Goal: Task Accomplishment & Management: Use online tool/utility

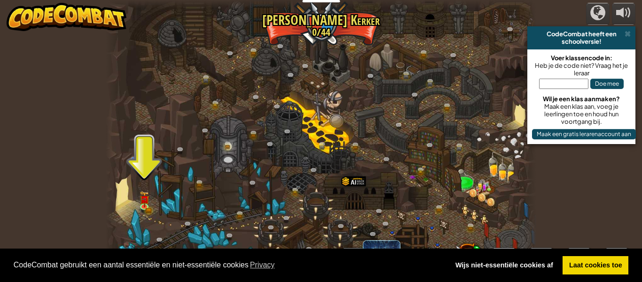
select select "nl-[GEOGRAPHIC_DATA]"
click at [605, 263] on link "Laat cookies toe" at bounding box center [596, 265] width 66 height 19
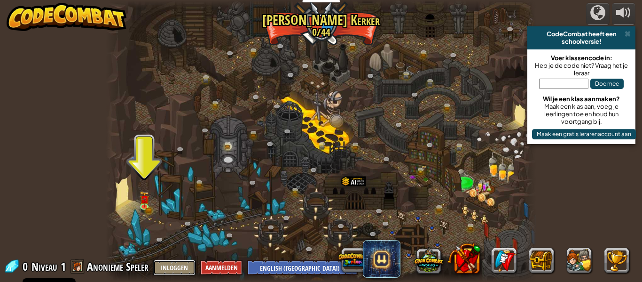
click at [180, 263] on button "Inloggen" at bounding box center [174, 268] width 42 height 16
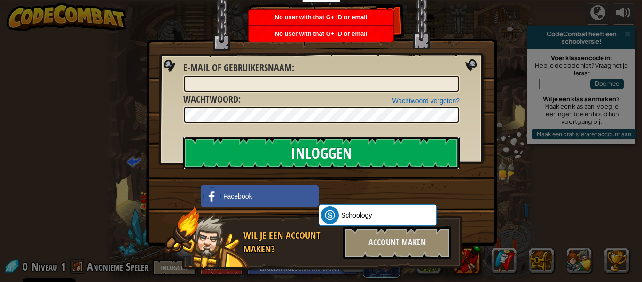
click at [352, 160] on input "Inloggen" at bounding box center [321, 152] width 277 height 33
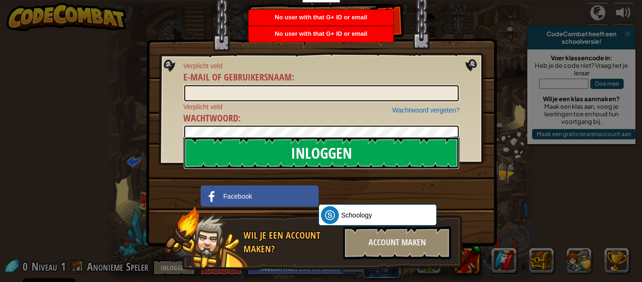
click at [352, 160] on input "Inloggen" at bounding box center [321, 152] width 277 height 33
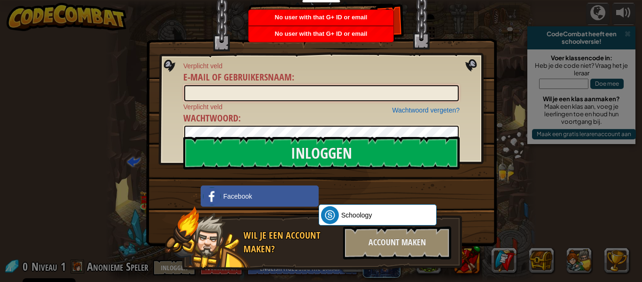
click at [262, 93] on input "E-mail of gebruikersnaam :" at bounding box center [321, 93] width 275 height 16
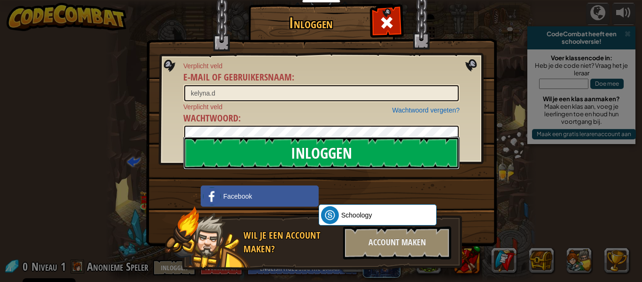
click at [262, 150] on input "Inloggen" at bounding box center [321, 152] width 277 height 33
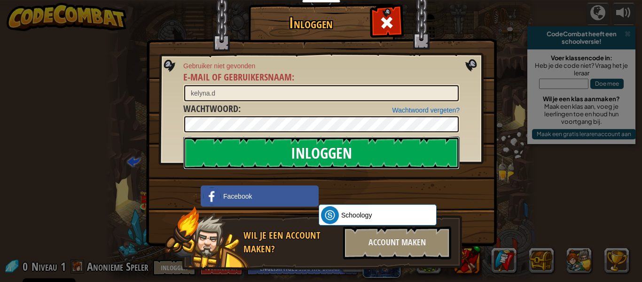
click at [262, 151] on input "Inloggen" at bounding box center [321, 152] width 277 height 33
click at [317, 143] on input "Inloggen" at bounding box center [321, 152] width 277 height 33
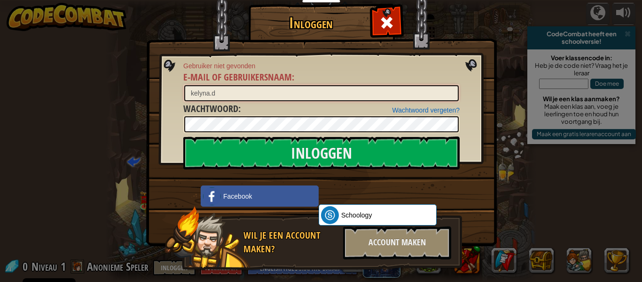
click at [232, 95] on input "kelyna.d" at bounding box center [321, 93] width 275 height 16
type input "k"
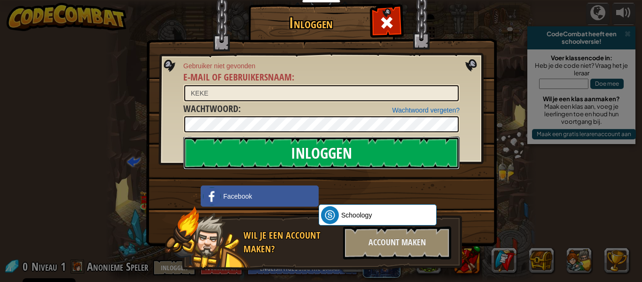
click at [351, 150] on input "Inloggen" at bounding box center [321, 152] width 277 height 33
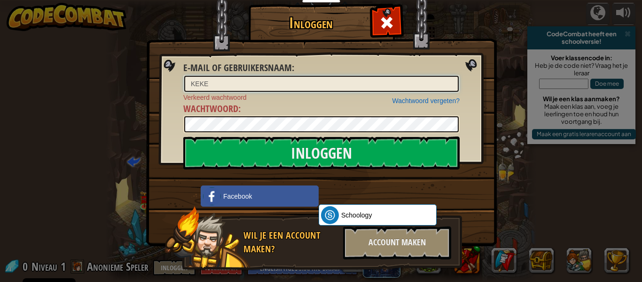
click at [214, 83] on input "KEKE" at bounding box center [321, 84] width 275 height 16
type input "K"
type input "kelyna.d"
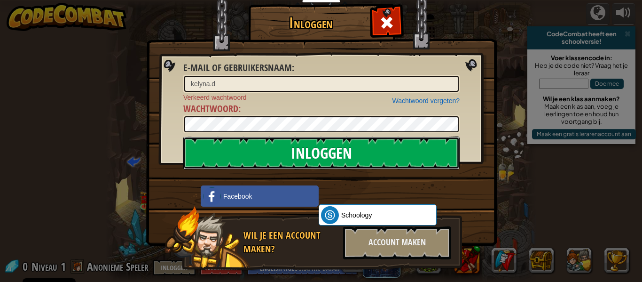
click at [286, 152] on input "Inloggen" at bounding box center [321, 152] width 277 height 33
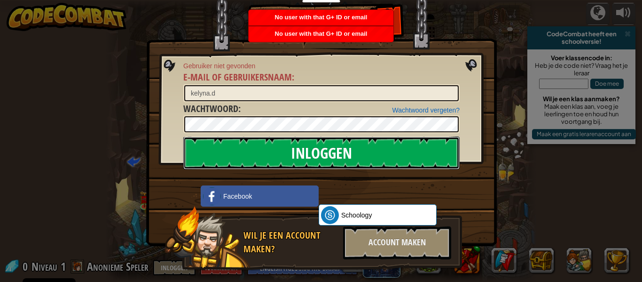
click at [311, 153] on input "Inloggen" at bounding box center [321, 152] width 277 height 33
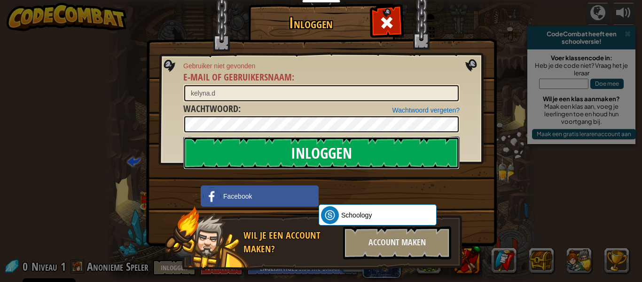
click at [363, 147] on input "Inloggen" at bounding box center [321, 152] width 277 height 33
click at [348, 148] on input "Inloggen" at bounding box center [321, 152] width 277 height 33
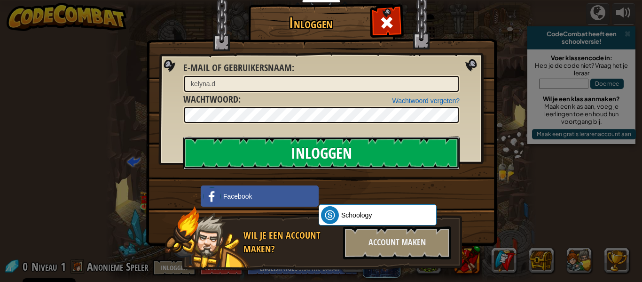
click at [347, 151] on input "Inloggen" at bounding box center [321, 152] width 277 height 33
click at [345, 157] on input "Inloggen" at bounding box center [321, 152] width 277 height 33
click at [343, 157] on input "Inloggen" at bounding box center [321, 152] width 277 height 33
click at [339, 158] on input "Inloggen" at bounding box center [321, 152] width 277 height 33
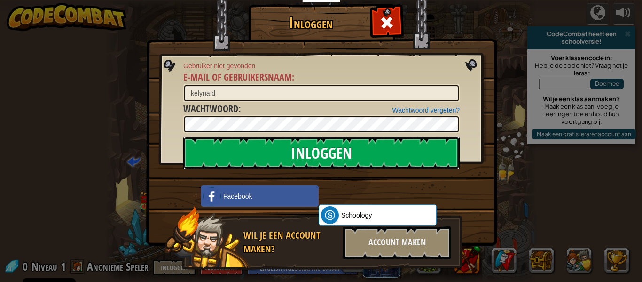
click at [336, 158] on input "Inloggen" at bounding box center [321, 152] width 277 height 33
click at [336, 159] on input "Inloggen" at bounding box center [321, 152] width 277 height 33
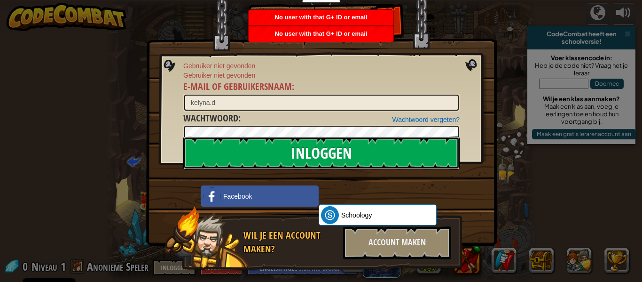
click at [302, 156] on input "Inloggen" at bounding box center [321, 152] width 277 height 33
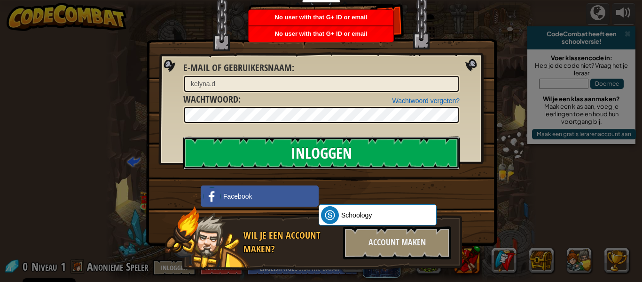
click at [304, 157] on input "Inloggen" at bounding box center [321, 152] width 277 height 33
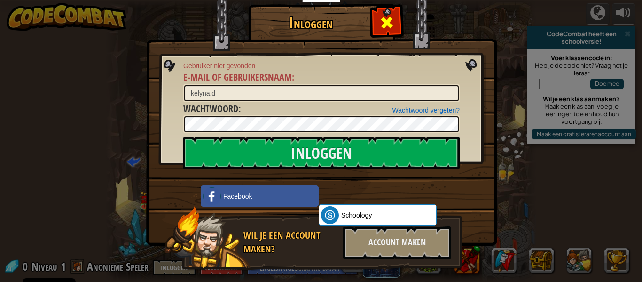
click at [386, 17] on span at bounding box center [387, 22] width 15 height 15
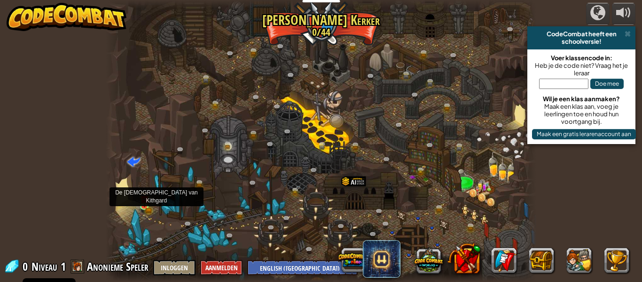
click at [158, 229] on div at bounding box center [321, 141] width 431 height 282
click at [151, 201] on div at bounding box center [321, 141] width 431 height 282
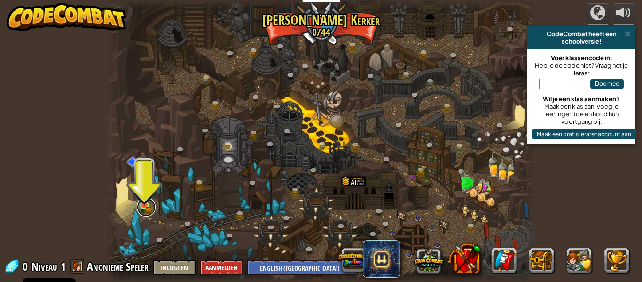
click at [138, 209] on link at bounding box center [146, 207] width 19 height 19
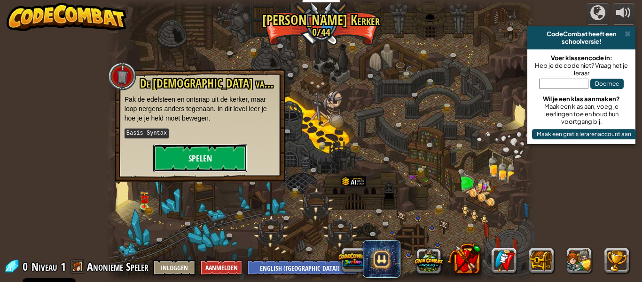
click at [206, 155] on button "Spelen" at bounding box center [200, 158] width 94 height 28
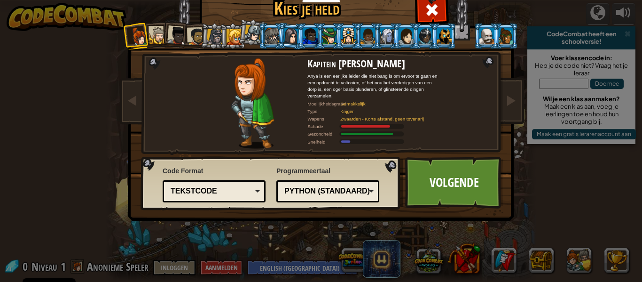
click at [235, 30] on div at bounding box center [234, 36] width 15 height 15
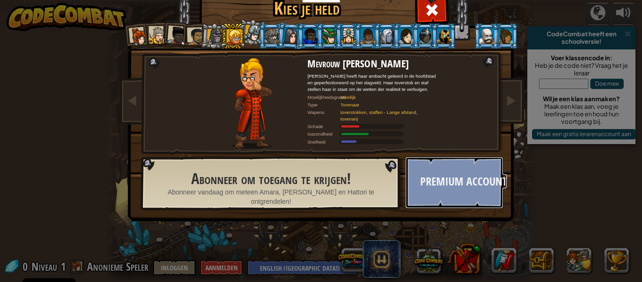
click at [437, 167] on button "premium account" at bounding box center [454, 183] width 98 height 52
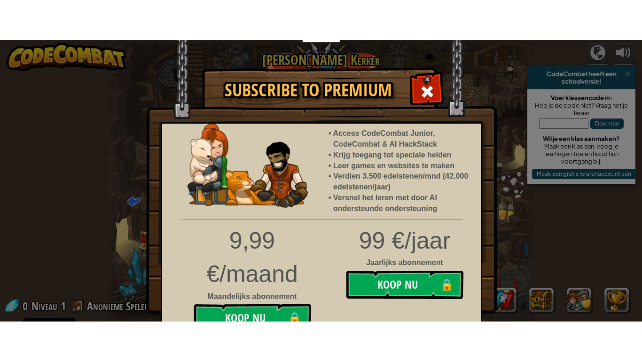
scroll to position [11, 0]
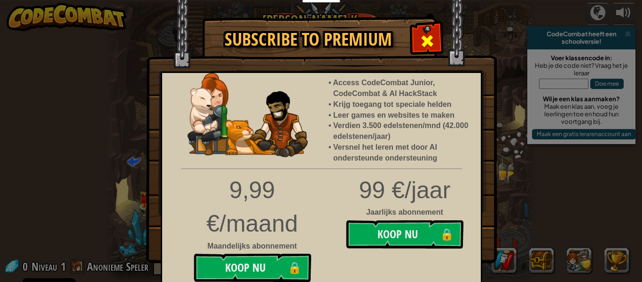
click at [430, 33] on span at bounding box center [427, 40] width 15 height 15
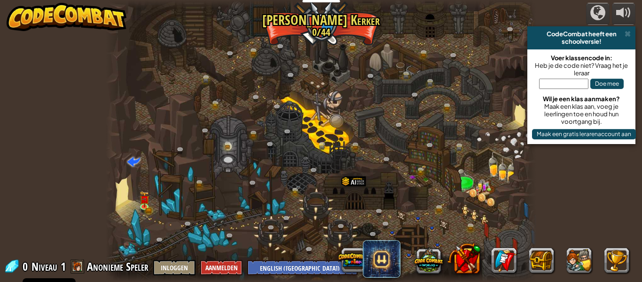
click at [122, 269] on span "Anonieme Speler" at bounding box center [118, 266] width 62 height 15
click at [132, 209] on div at bounding box center [321, 141] width 431 height 282
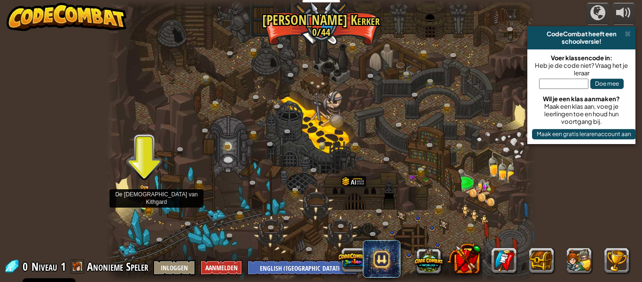
click at [145, 201] on div at bounding box center [144, 205] width 8 height 8
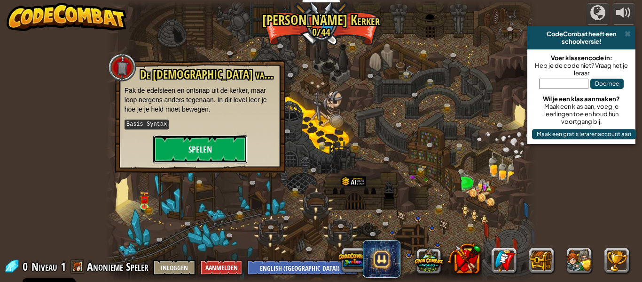
click at [210, 142] on button "Spelen" at bounding box center [200, 149] width 94 height 28
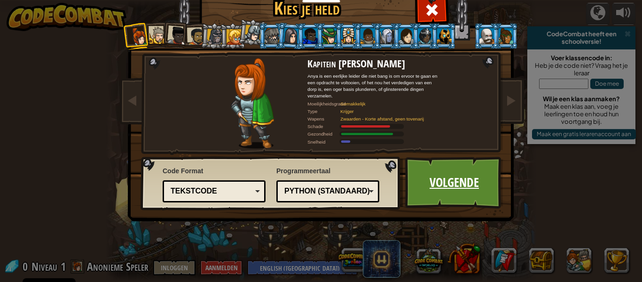
click at [461, 175] on link "Volgende" at bounding box center [454, 183] width 98 height 52
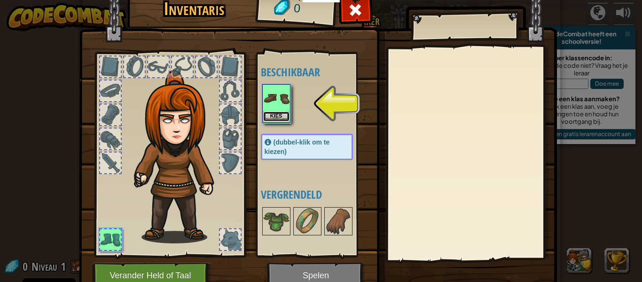
click at [278, 114] on button "Kies" at bounding box center [276, 116] width 26 height 10
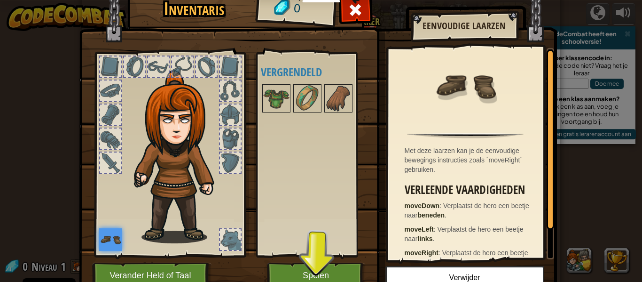
drag, startPoint x: 313, startPoint y: 93, endPoint x: 247, endPoint y: 138, distance: 79.2
click at [247, 138] on div "Inventaris 0 Beschikbaar Kies (dubbel-klik om te kiezen) Vergrendeld Eenvoudige…" at bounding box center [321, 143] width 478 height 310
drag, startPoint x: 276, startPoint y: 94, endPoint x: 150, endPoint y: 219, distance: 177.3
click at [150, 219] on div "Inventaris 0 Beschikbaar Kies (dubbel-klik om te kiezen) Vergrendeld Eenvoudige…" at bounding box center [321, 143] width 478 height 310
click at [344, 100] on img at bounding box center [338, 98] width 26 height 26
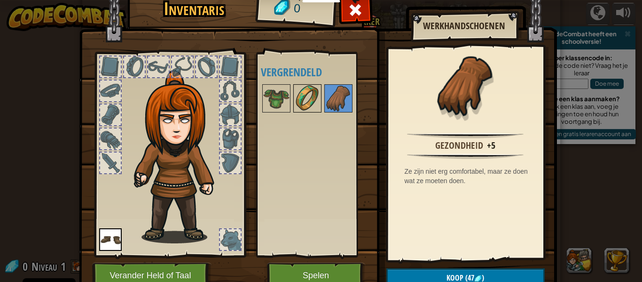
click at [303, 98] on img at bounding box center [307, 98] width 26 height 26
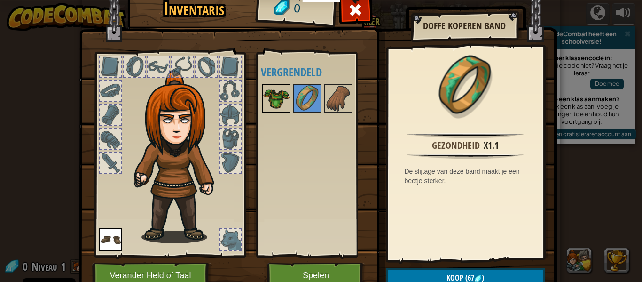
click at [285, 96] on img at bounding box center [276, 98] width 26 height 26
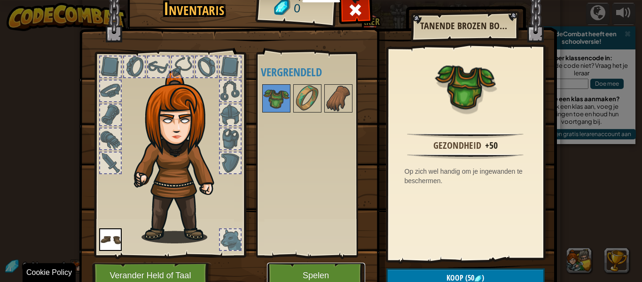
click at [314, 273] on button "Spelen" at bounding box center [316, 275] width 98 height 26
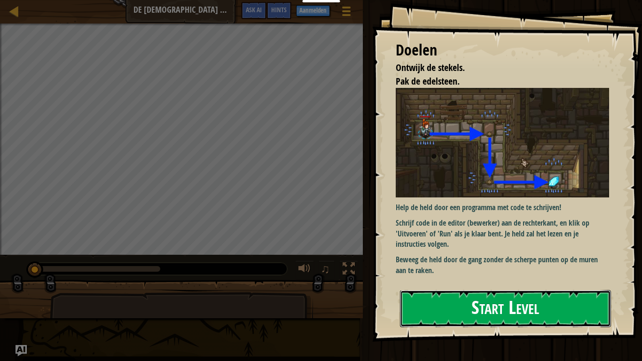
click at [504, 281] on button "Start Level" at bounding box center [505, 308] width 211 height 37
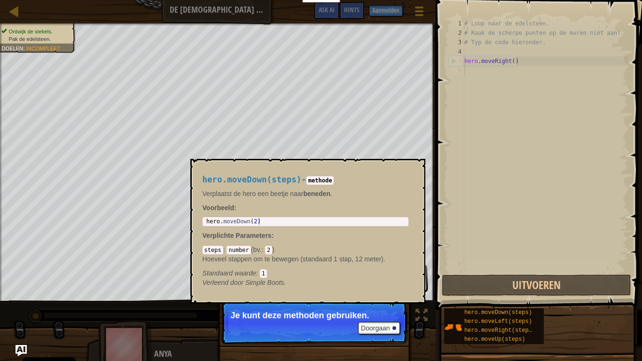
type textarea "h"
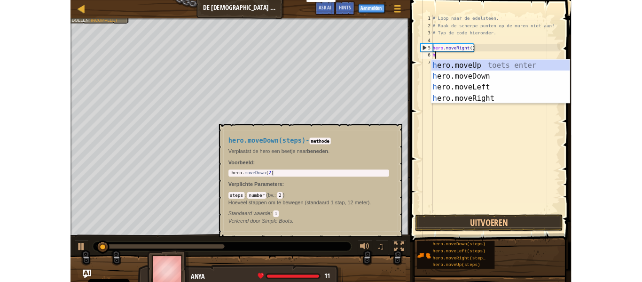
scroll to position [4, 0]
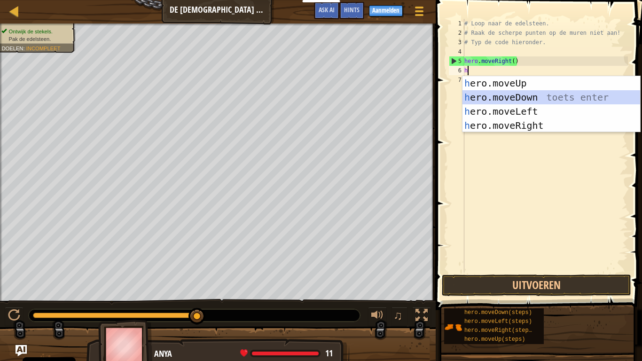
click at [502, 93] on div "h ero.moveUp toets enter h ero.moveDown toets enter h ero.moveLeft toets enter …" at bounding box center [552, 118] width 178 height 85
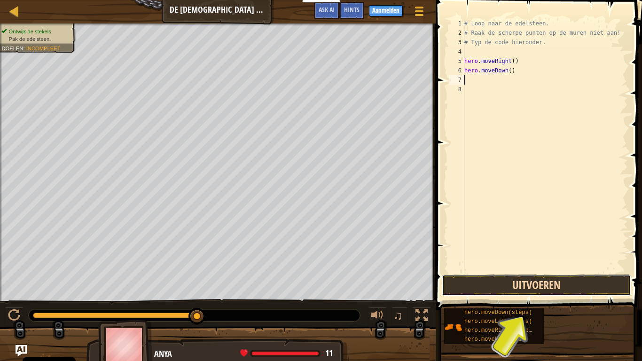
click at [541, 281] on button "Uitvoeren" at bounding box center [537, 286] width 190 height 22
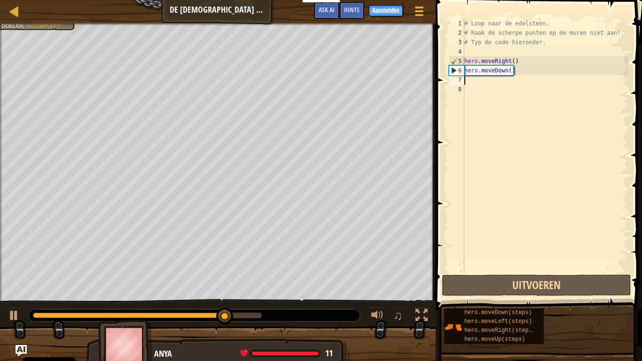
type textarea "h"
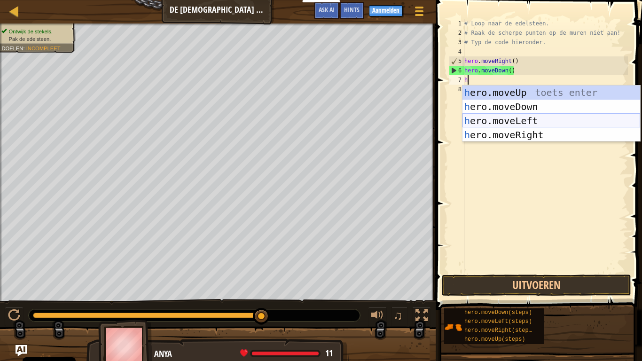
click at [526, 119] on div "h ero.moveUp toets enter h ero.moveDown toets enter h ero.moveLeft toets enter …" at bounding box center [552, 128] width 178 height 85
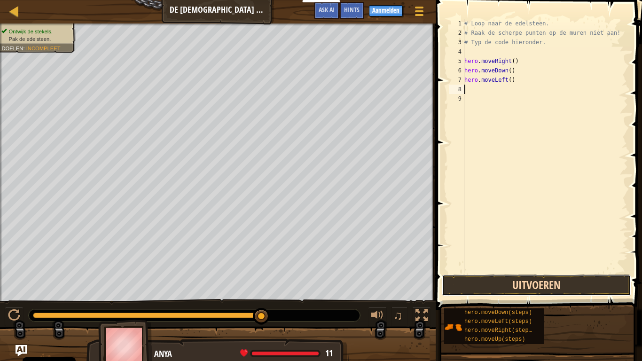
click at [552, 281] on button "Uitvoeren" at bounding box center [537, 286] width 190 height 22
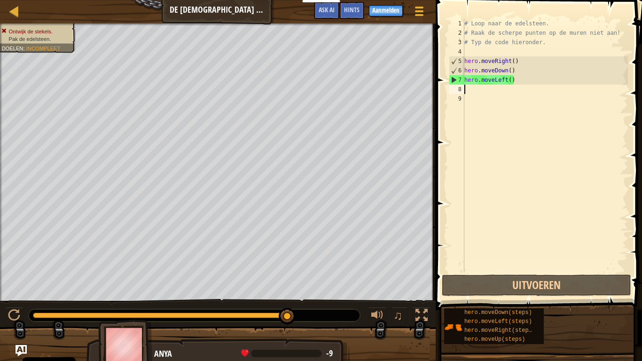
click at [520, 208] on div "# Loop naar de edelsteen. # Raak de scherpe punten op de muren niet aan! # Typ …" at bounding box center [546, 155] width 166 height 273
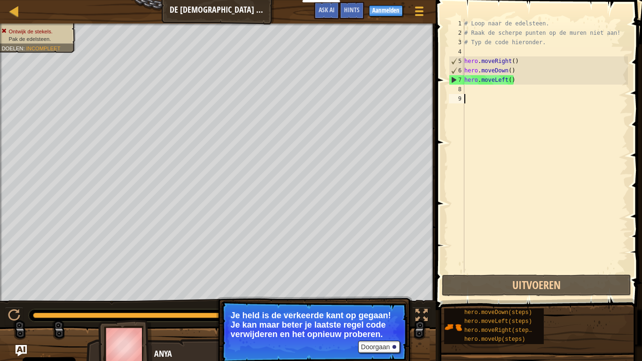
type textarea "h"
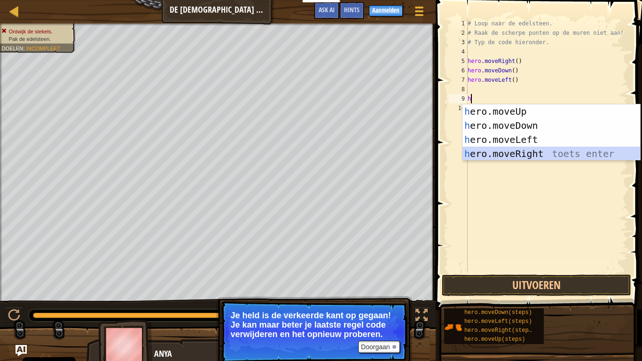
click at [540, 154] on div "h ero.moveUp toets enter h ero.moveDown toets enter h ero.moveLeft toets enter …" at bounding box center [552, 146] width 178 height 85
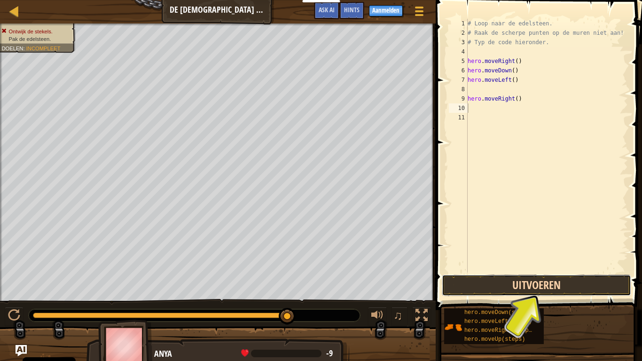
click at [545, 281] on button "Uitvoeren" at bounding box center [537, 286] width 190 height 22
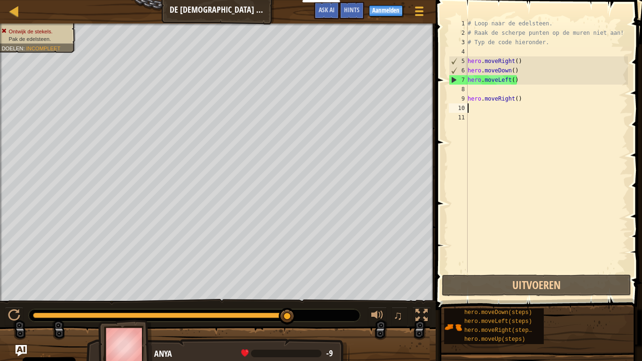
type textarea "h"
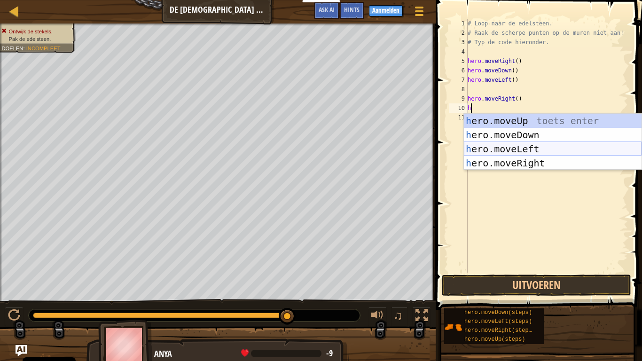
click at [538, 146] on div "h ero.moveUp toets enter h ero.moveDown toets enter h ero.moveLeft toets enter …" at bounding box center [553, 156] width 178 height 85
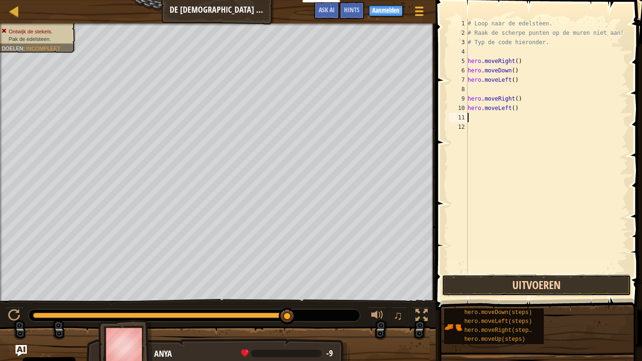
click at [541, 281] on button "Uitvoeren" at bounding box center [537, 286] width 190 height 22
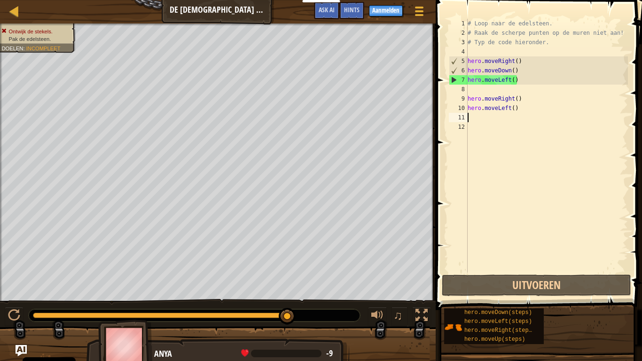
type textarea "h"
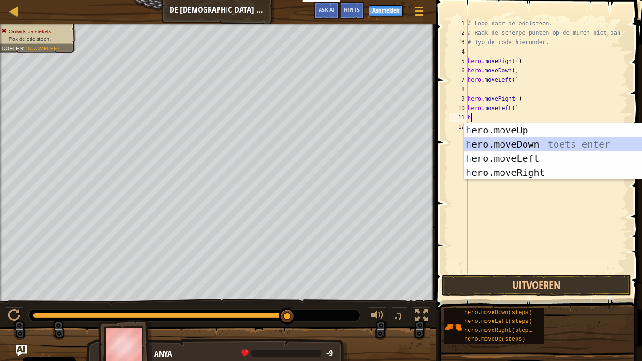
click at [486, 140] on div "h ero.moveUp toets enter h ero.moveDown toets enter h ero.moveLeft toets enter …" at bounding box center [553, 165] width 178 height 85
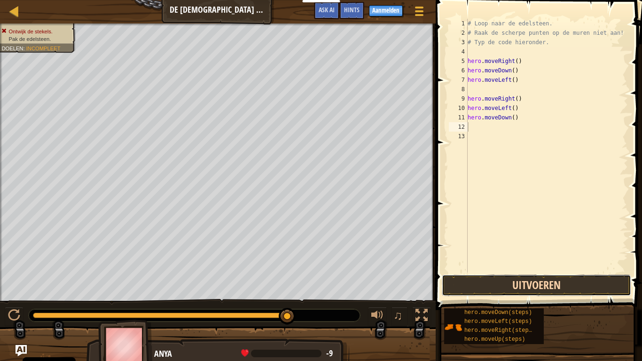
click at [504, 281] on button "Uitvoeren" at bounding box center [537, 286] width 190 height 22
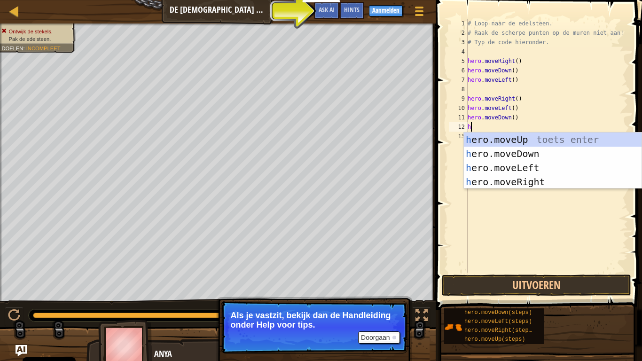
type textarea "h"
click at [393, 281] on div at bounding box center [395, 338] width 4 height 4
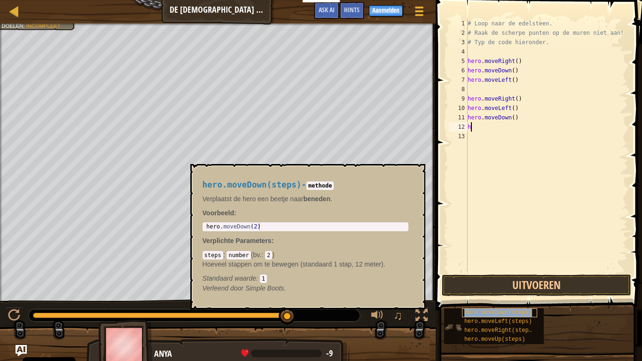
click at [512, 281] on span "hero.moveDown(steps)" at bounding box center [499, 312] width 68 height 7
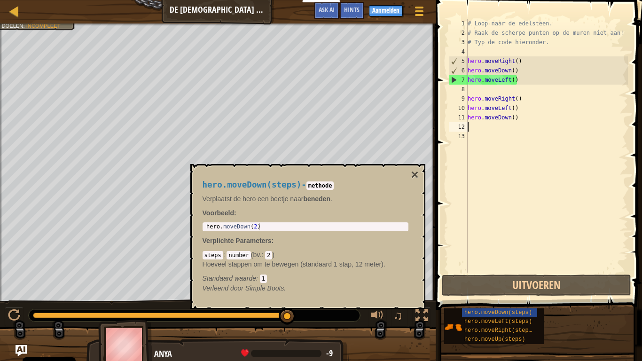
type textarea "h"
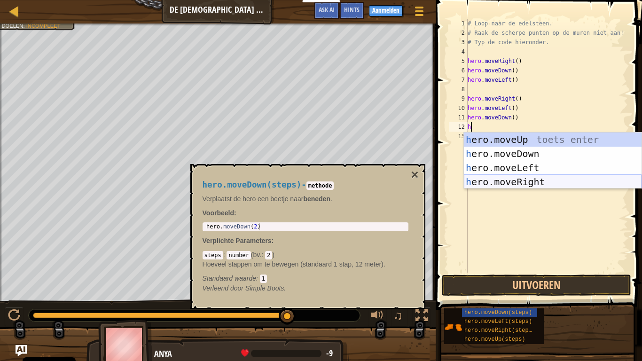
click at [530, 180] on div "h ero.moveUp toets enter h ero.moveDown toets enter h ero.moveLeft toets enter …" at bounding box center [553, 175] width 178 height 85
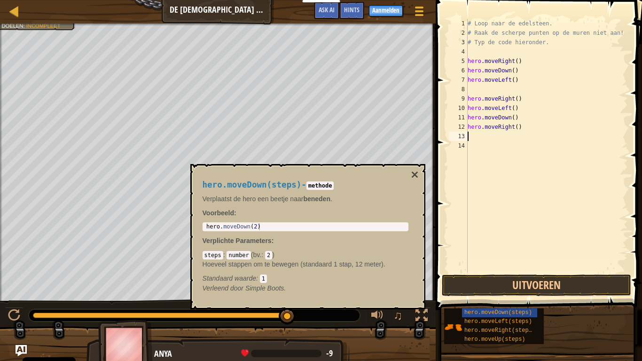
type textarea "h"
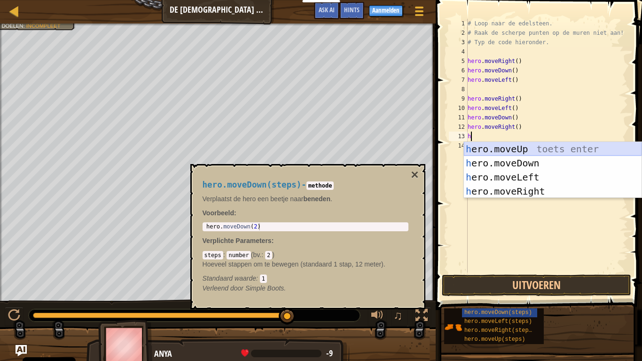
click at [506, 146] on div "h ero.moveUp toets enter h ero.moveDown toets enter h ero.moveLeft toets enter …" at bounding box center [553, 184] width 178 height 85
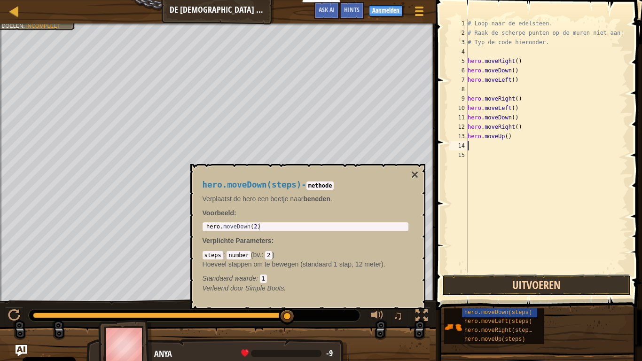
click at [544, 281] on button "Uitvoeren" at bounding box center [537, 286] width 190 height 22
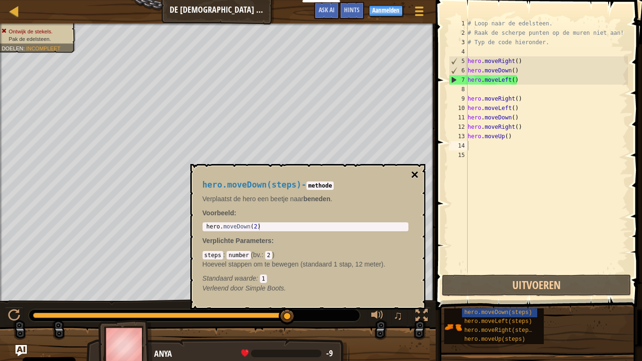
click at [415, 172] on button "×" at bounding box center [415, 174] width 8 height 13
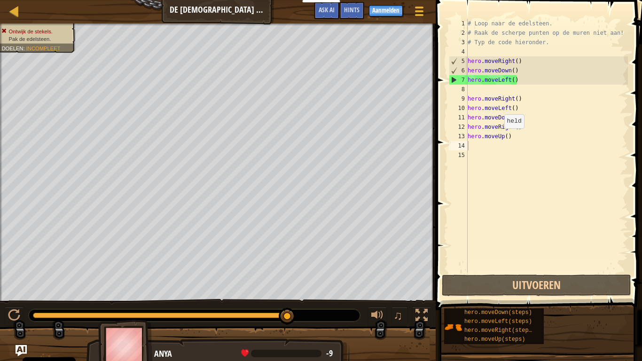
type textarea "hero.moveUp()"
click at [500, 138] on div "# Loop naar de edelsteen. # Raak de scherpe punten op de muren niet aan! # Typ …" at bounding box center [547, 155] width 162 height 273
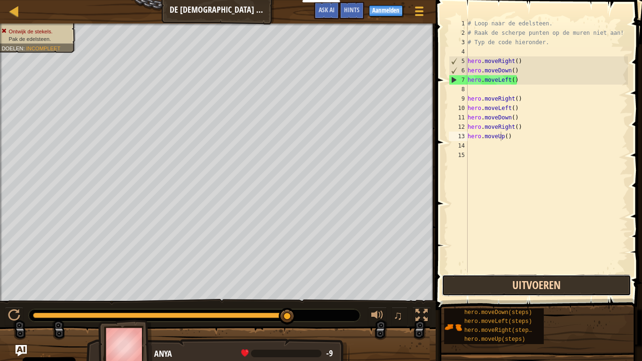
click at [500, 281] on button "Uitvoeren" at bounding box center [537, 286] width 190 height 22
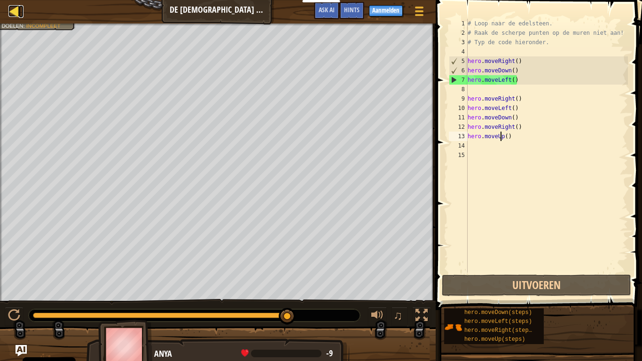
click at [15, 11] on div at bounding box center [14, 11] width 12 height 12
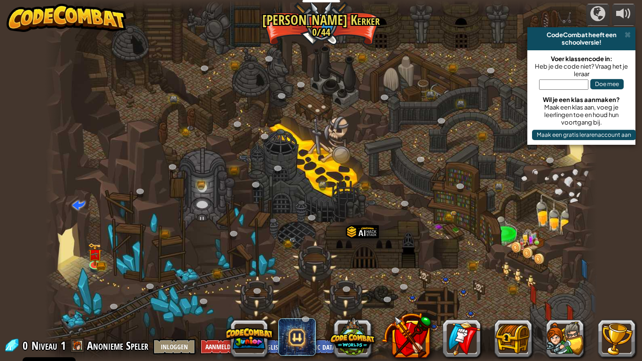
select select "nl-[GEOGRAPHIC_DATA]"
